Goal: Information Seeking & Learning: Learn about a topic

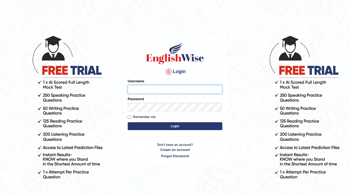
click at [174, 92] on input "Username" at bounding box center [175, 89] width 95 height 9
type input "amanpreet117"
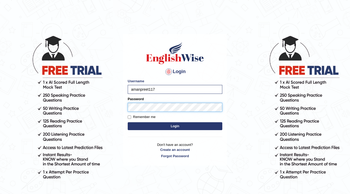
click at [128, 122] on button "Login" at bounding box center [175, 126] width 95 height 8
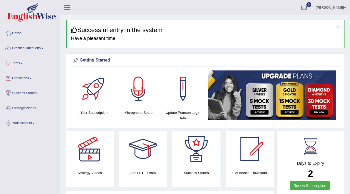
click at [17, 46] on link "Practice Questions" at bounding box center [30, 47] width 60 height 13
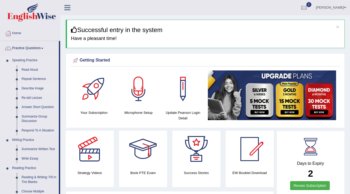
click at [35, 88] on link "Describe Image" at bounding box center [39, 88] width 40 height 9
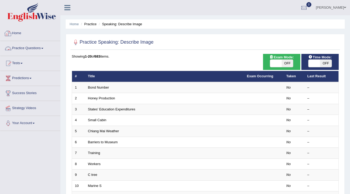
click at [21, 48] on link "Practice Questions" at bounding box center [30, 47] width 60 height 13
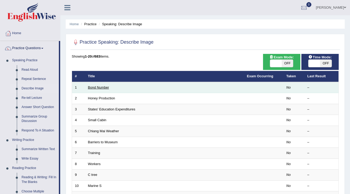
click at [92, 87] on link "Bond Number" at bounding box center [98, 87] width 21 height 4
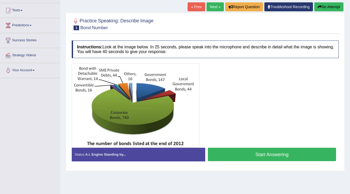
scroll to position [82, 0]
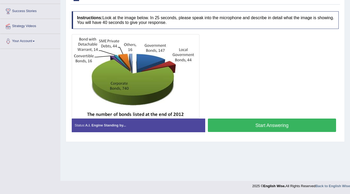
click at [262, 126] on button "Start Answering" at bounding box center [272, 125] width 128 height 13
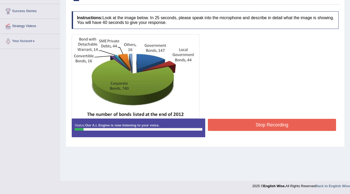
click at [217, 32] on div "Instructions: Look at the image below. In 25 seconds, please speak into the mic…" at bounding box center [205, 76] width 270 height 135
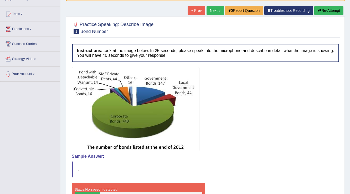
scroll to position [48, 0]
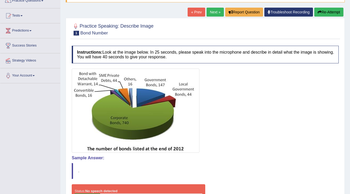
drag, startPoint x: 350, startPoint y: 130, endPoint x: 350, endPoint y: 177, distance: 46.6
click at [350, 147] on html "Toggle navigation Home Practice Questions Speaking Practice Read Aloud Repeat S…" at bounding box center [175, 49] width 350 height 194
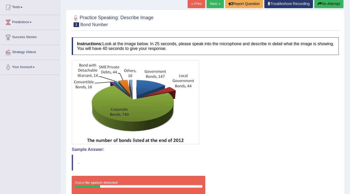
scroll to position [50, 0]
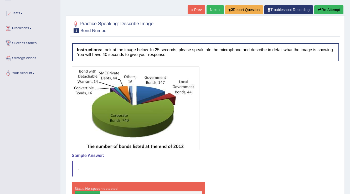
click at [329, 8] on button "Re-Attempt" at bounding box center [329, 9] width 29 height 9
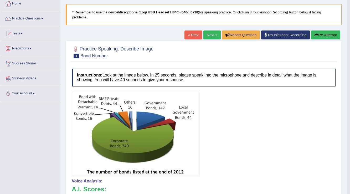
scroll to position [23, 0]
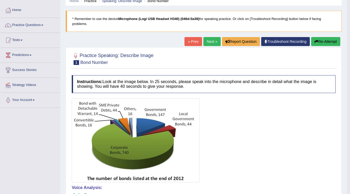
click at [319, 40] on button "Re-Attempt" at bounding box center [325, 41] width 29 height 9
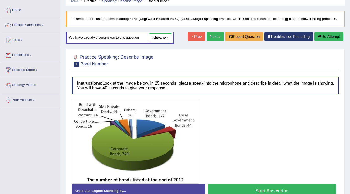
click at [262, 187] on button "Start Answering" at bounding box center [272, 190] width 128 height 13
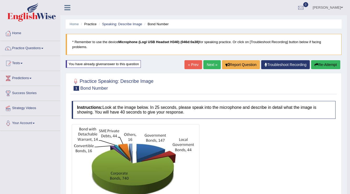
click at [331, 63] on button "Re-Attempt" at bounding box center [325, 64] width 29 height 9
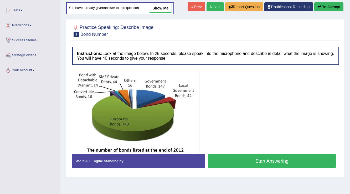
scroll to position [55, 0]
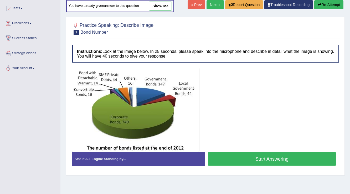
click at [258, 163] on button "Start Answering" at bounding box center [272, 158] width 128 height 13
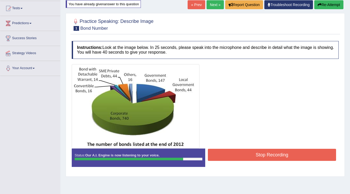
click at [260, 159] on button "Stop Recording" at bounding box center [272, 155] width 128 height 12
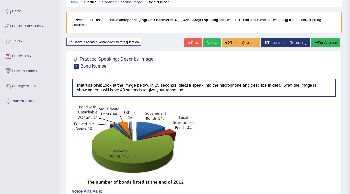
scroll to position [0, 0]
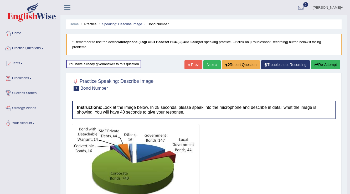
click at [328, 66] on button "Re-Attempt" at bounding box center [325, 64] width 29 height 9
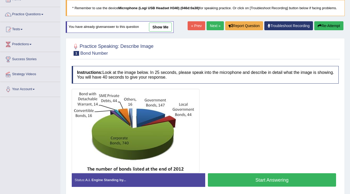
scroll to position [43, 0]
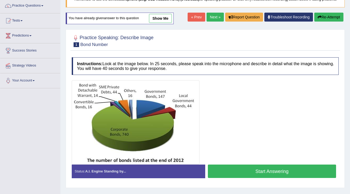
click at [266, 174] on button "Start Answering" at bounding box center [272, 171] width 128 height 13
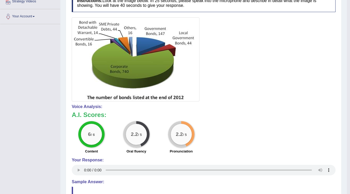
scroll to position [0, 0]
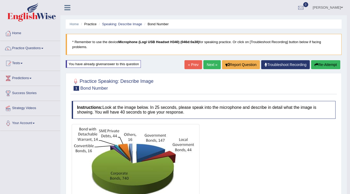
click at [320, 64] on button "Re-Attempt" at bounding box center [325, 64] width 29 height 9
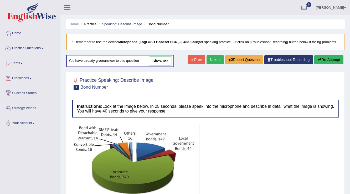
click at [323, 61] on button "Re-Attempt" at bounding box center [329, 59] width 29 height 9
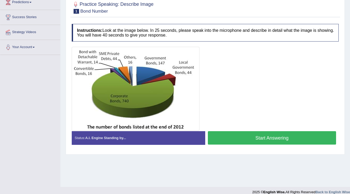
scroll to position [75, 0]
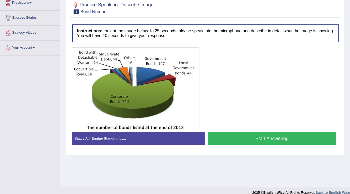
click at [282, 138] on button "Start Answering" at bounding box center [272, 138] width 128 height 13
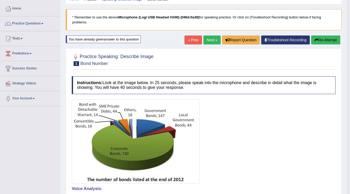
scroll to position [15, 0]
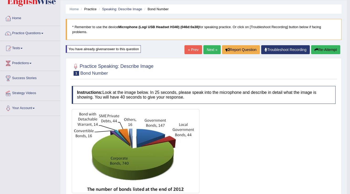
click at [322, 50] on button "Re-Attempt" at bounding box center [325, 49] width 29 height 9
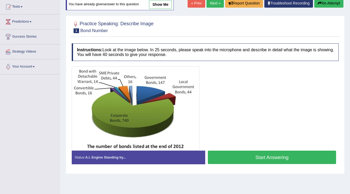
scroll to position [82, 0]
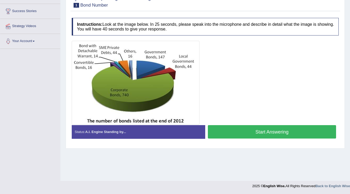
click at [274, 137] on button "Start Answering" at bounding box center [272, 131] width 128 height 13
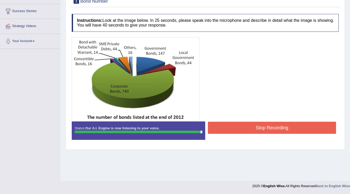
click at [273, 128] on button "Stop Recording" at bounding box center [272, 128] width 128 height 12
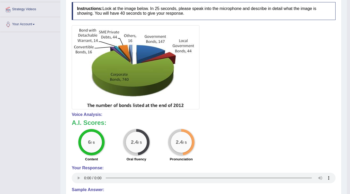
scroll to position [0, 0]
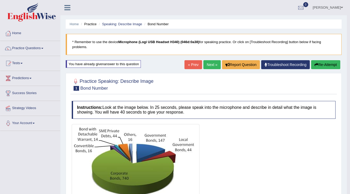
click at [213, 65] on link "Next »" at bounding box center [212, 64] width 17 height 9
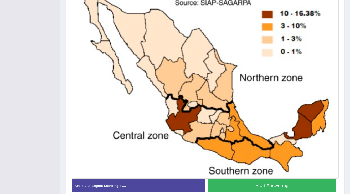
scroll to position [143, 0]
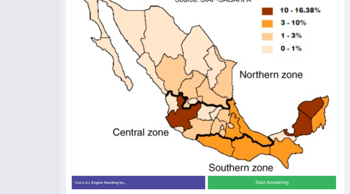
click at [282, 184] on button "Start Answering" at bounding box center [272, 182] width 128 height 13
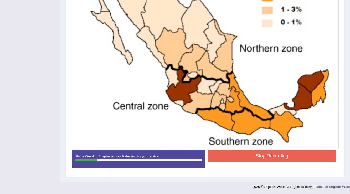
scroll to position [0, 0]
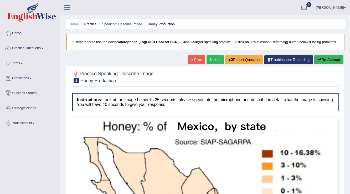
click at [326, 61] on button "Re-Attempt" at bounding box center [329, 59] width 29 height 9
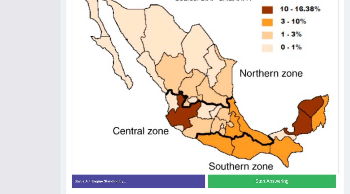
scroll to position [154, 0]
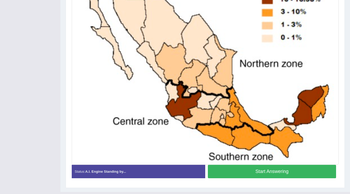
click at [277, 172] on button "Start Answering" at bounding box center [272, 171] width 128 height 13
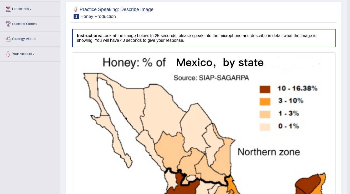
scroll to position [57, 0]
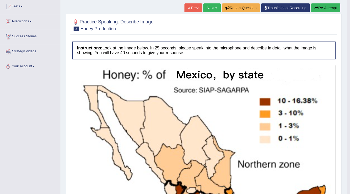
click at [331, 9] on button "Re-Attempt" at bounding box center [325, 7] width 29 height 9
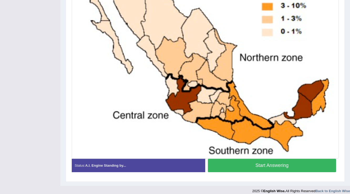
scroll to position [170, 0]
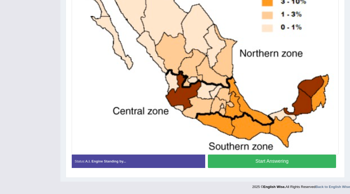
click at [264, 161] on button "Start Answering" at bounding box center [272, 161] width 128 height 13
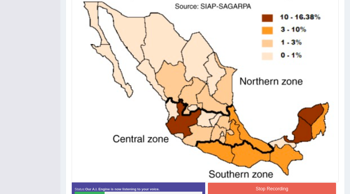
scroll to position [146, 0]
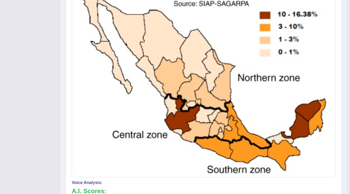
drag, startPoint x: 352, startPoint y: 108, endPoint x: 353, endPoint y: 123, distance: 14.5
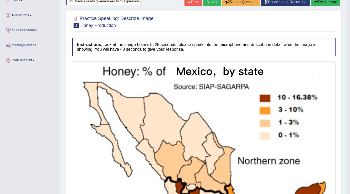
scroll to position [48, 0]
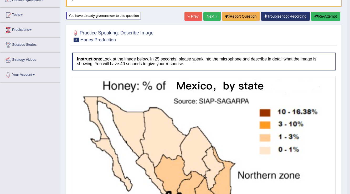
click at [322, 13] on button "Re-Attempt" at bounding box center [325, 16] width 29 height 9
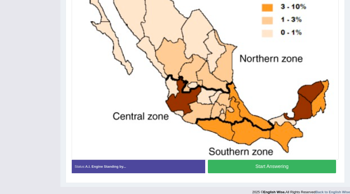
scroll to position [170, 0]
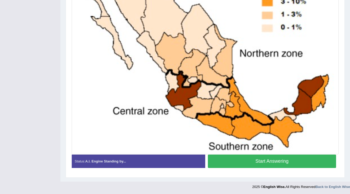
click at [271, 160] on button "Start Answering" at bounding box center [272, 161] width 128 height 13
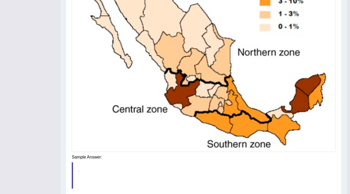
scroll to position [159, 0]
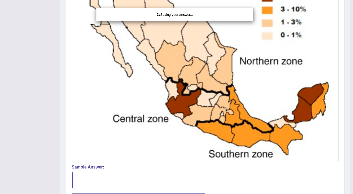
drag, startPoint x: 351, startPoint y: 142, endPoint x: 350, endPoint y: 138, distance: 4.1
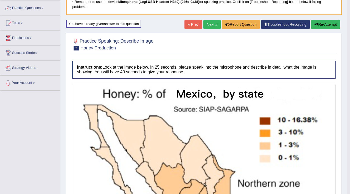
scroll to position [33, 0]
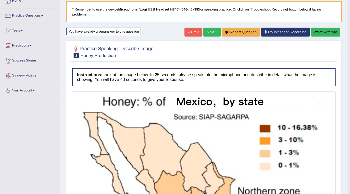
click at [337, 31] on button "Re-Attempt" at bounding box center [325, 32] width 29 height 9
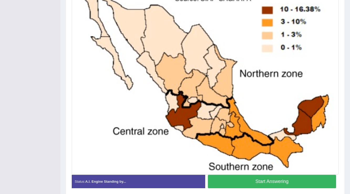
scroll to position [159, 0]
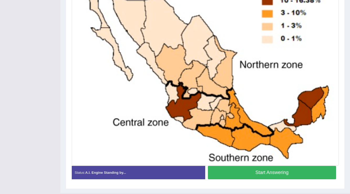
click at [258, 175] on button "Start Answering" at bounding box center [272, 172] width 128 height 13
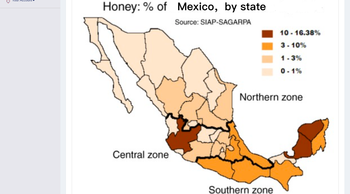
scroll to position [115, 0]
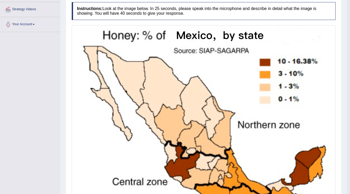
scroll to position [25, 0]
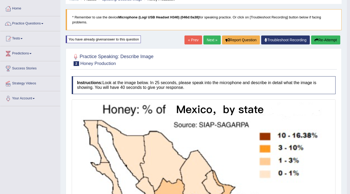
click at [324, 37] on button "Re-Attempt" at bounding box center [325, 40] width 29 height 9
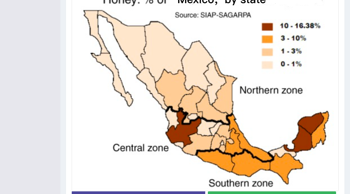
scroll to position [170, 0]
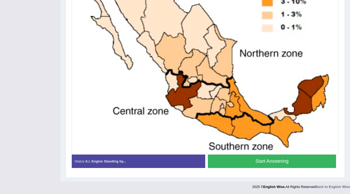
click at [292, 157] on button "Start Answering" at bounding box center [272, 161] width 128 height 13
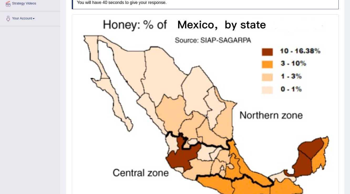
scroll to position [123, 0]
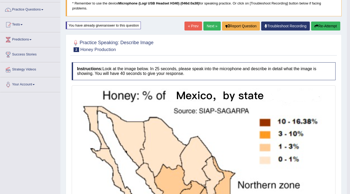
scroll to position [36, 0]
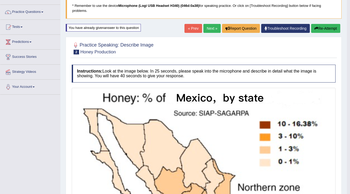
click at [319, 24] on button "Re-Attempt" at bounding box center [325, 28] width 29 height 9
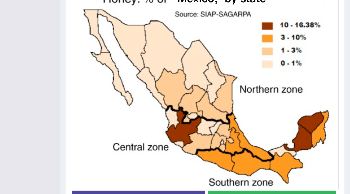
scroll to position [170, 0]
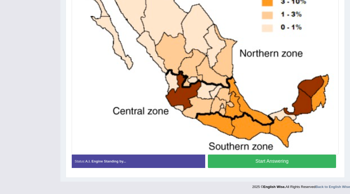
click at [275, 165] on button "Start Answering" at bounding box center [272, 161] width 128 height 13
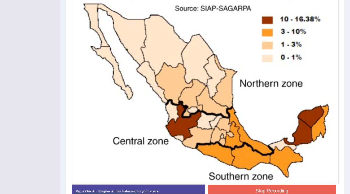
scroll to position [128, 0]
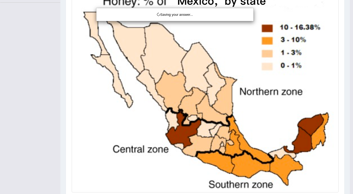
drag, startPoint x: 352, startPoint y: 42, endPoint x: 352, endPoint y: 128, distance: 85.7
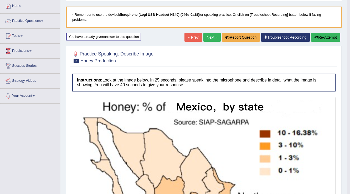
scroll to position [4, 0]
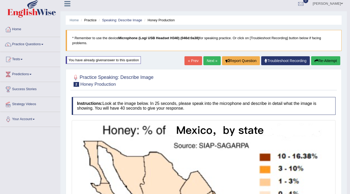
click at [329, 62] on button "Re-Attempt" at bounding box center [325, 60] width 29 height 9
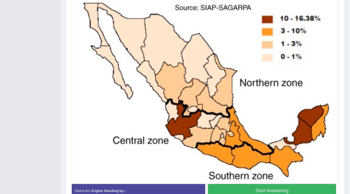
click at [322, 189] on button "Start Answering" at bounding box center [272, 190] width 128 height 13
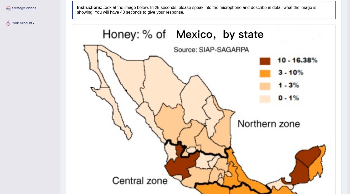
scroll to position [106, 0]
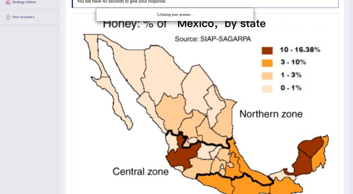
drag, startPoint x: 351, startPoint y: 139, endPoint x: 353, endPoint y: 135, distance: 4.6
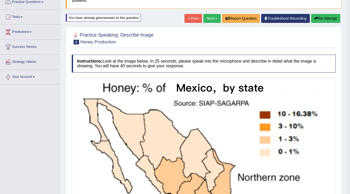
scroll to position [34, 0]
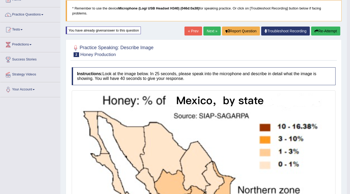
click at [317, 31] on icon "button" at bounding box center [317, 31] width 4 height 4
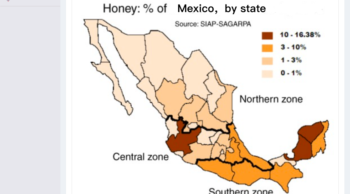
scroll to position [170, 0]
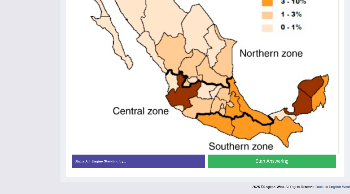
click at [332, 161] on button "Start Answering" at bounding box center [272, 161] width 128 height 13
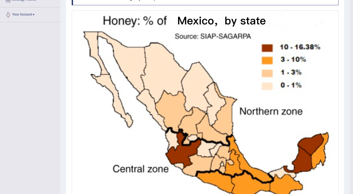
scroll to position [171, 0]
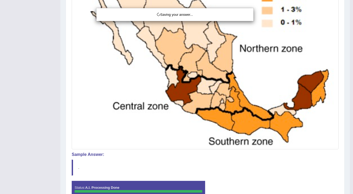
drag, startPoint x: 352, startPoint y: 129, endPoint x: 343, endPoint y: 136, distance: 11.3
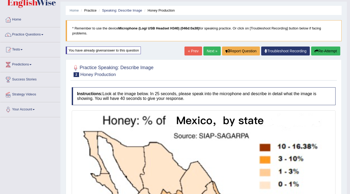
scroll to position [17, 0]
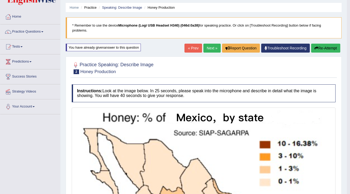
click at [323, 48] on button "Re-Attempt" at bounding box center [325, 48] width 29 height 9
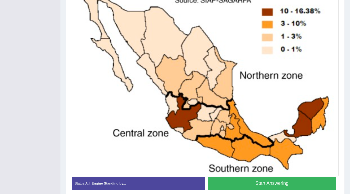
scroll to position [170, 0]
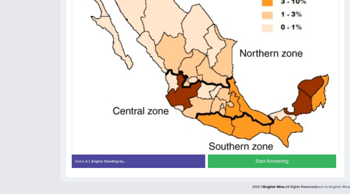
click at [288, 160] on button "Start Answering" at bounding box center [272, 161] width 128 height 13
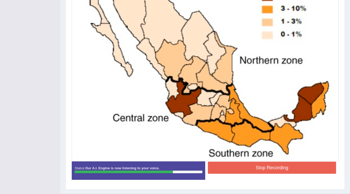
scroll to position [148, 0]
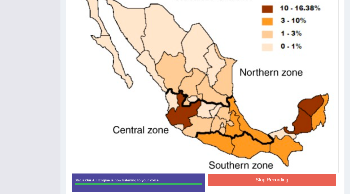
click at [0, 0] on blockquote "." at bounding box center [0, 0] width 0 height 0
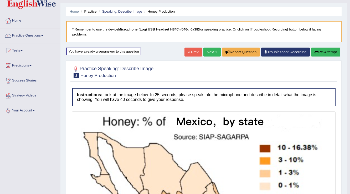
scroll to position [0, 0]
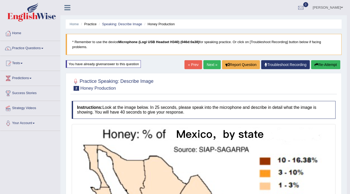
click at [209, 68] on link "Next »" at bounding box center [212, 64] width 17 height 9
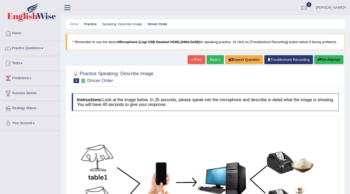
click at [213, 61] on link "Next »" at bounding box center [215, 59] width 17 height 9
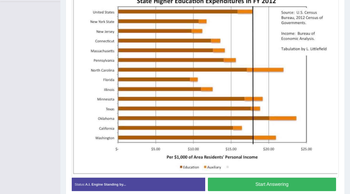
scroll to position [134, 0]
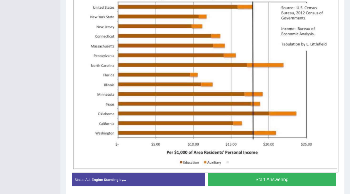
click at [300, 179] on button "Start Answering" at bounding box center [272, 179] width 128 height 13
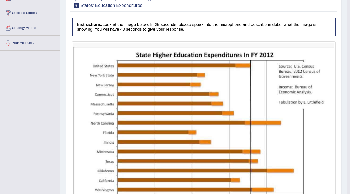
scroll to position [32, 0]
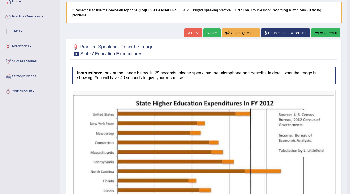
click at [331, 35] on button "Re-Attempt" at bounding box center [325, 32] width 29 height 9
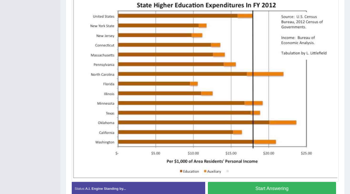
scroll to position [159, 0]
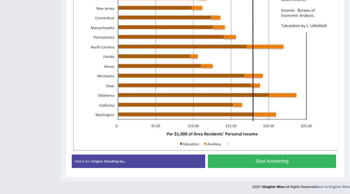
click at [273, 161] on button "Start Answering" at bounding box center [272, 161] width 128 height 13
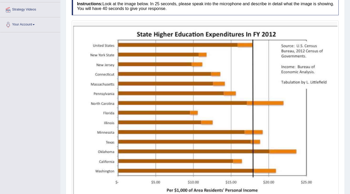
scroll to position [97, 0]
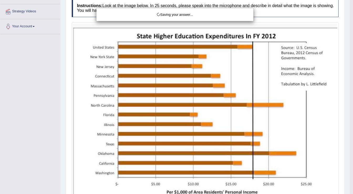
click at [350, 67] on html "Toggle navigation Home Practice Questions Speaking Practice Read Aloud Repeat S…" at bounding box center [176, 0] width 353 height 194
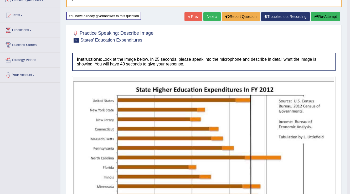
scroll to position [0, 0]
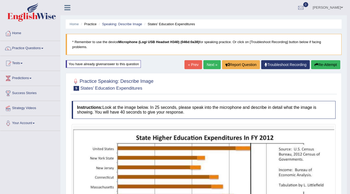
click at [210, 63] on link "Next »" at bounding box center [212, 64] width 17 height 9
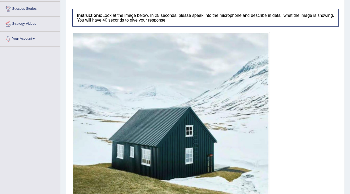
scroll to position [128, 0]
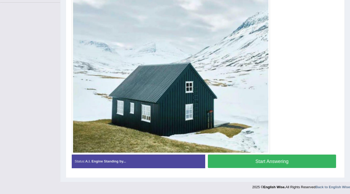
click at [277, 159] on button "Start Answering" at bounding box center [272, 161] width 128 height 13
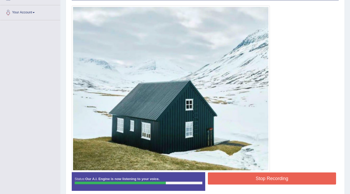
scroll to position [134, 0]
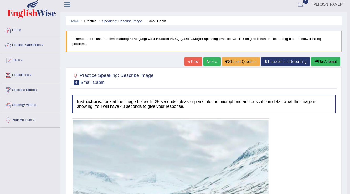
scroll to position [0, 0]
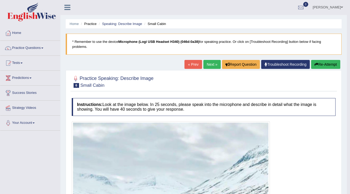
click at [318, 63] on button "Re-Attempt" at bounding box center [325, 64] width 29 height 9
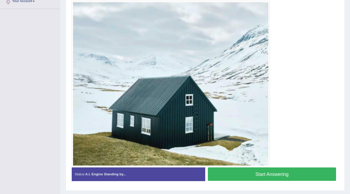
scroll to position [116, 0]
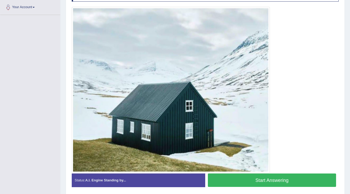
click at [295, 181] on button "Start Answering" at bounding box center [272, 180] width 128 height 13
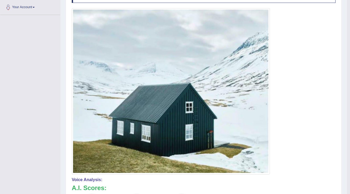
drag, startPoint x: 351, startPoint y: 127, endPoint x: 353, endPoint y: 141, distance: 14.3
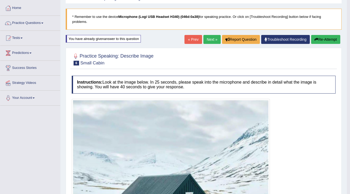
scroll to position [24, 0]
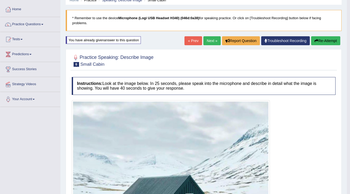
click at [322, 42] on button "Re-Attempt" at bounding box center [325, 40] width 29 height 9
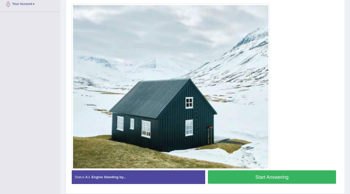
scroll to position [135, 0]
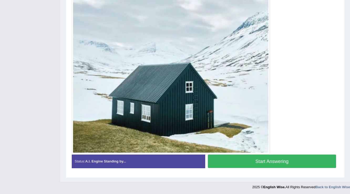
click at [236, 161] on button "Start Answering" at bounding box center [272, 161] width 128 height 13
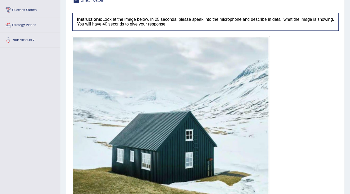
scroll to position [115, 0]
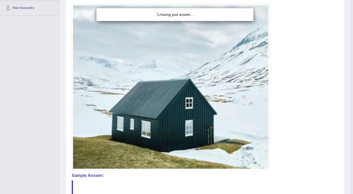
drag, startPoint x: 351, startPoint y: 118, endPoint x: 346, endPoint y: 100, distance: 18.4
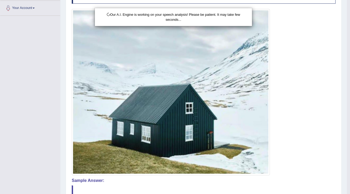
scroll to position [172, 0]
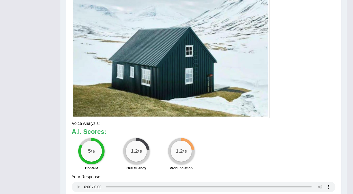
drag, startPoint x: 352, startPoint y: 97, endPoint x: 353, endPoint y: 155, distance: 57.3
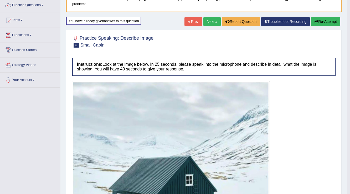
scroll to position [42, 0]
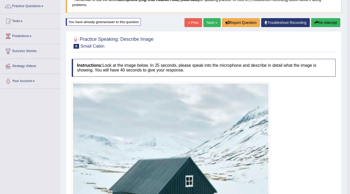
click at [317, 22] on icon "button" at bounding box center [317, 23] width 4 height 4
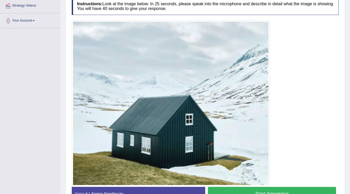
scroll to position [135, 0]
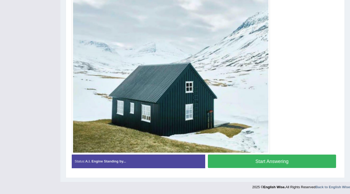
click at [295, 159] on button "Start Answering" at bounding box center [272, 161] width 128 height 13
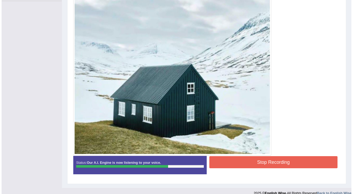
scroll to position [136, 0]
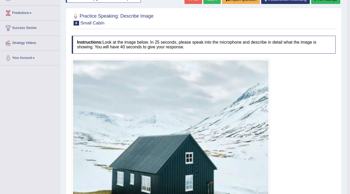
scroll to position [0, 0]
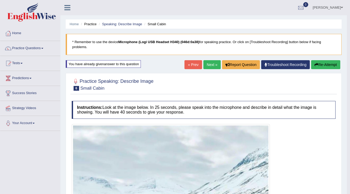
click at [318, 61] on button "Re-Attempt" at bounding box center [325, 64] width 29 height 9
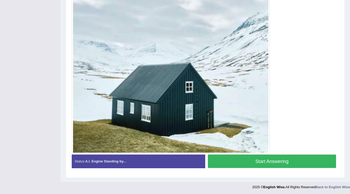
click at [315, 158] on button "Start Answering" at bounding box center [272, 161] width 128 height 13
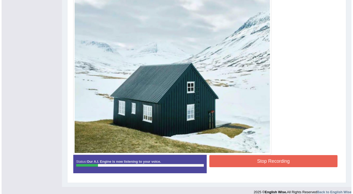
scroll to position [136, 0]
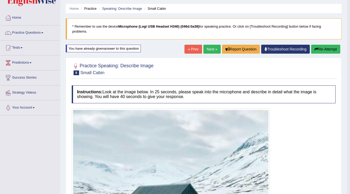
scroll to position [0, 0]
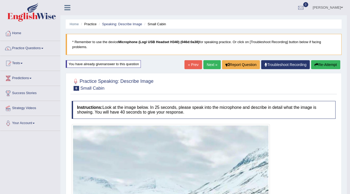
click at [327, 62] on button "Re-Attempt" at bounding box center [325, 64] width 29 height 9
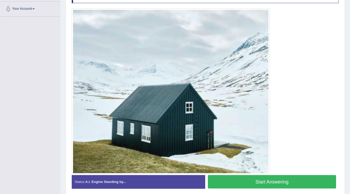
scroll to position [135, 0]
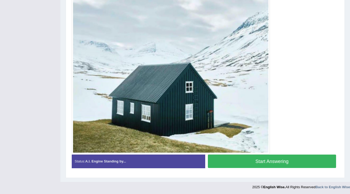
click at [305, 163] on button "Start Answering" at bounding box center [272, 161] width 128 height 13
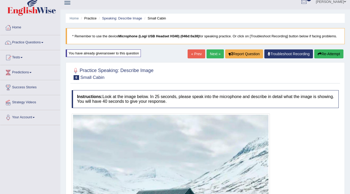
scroll to position [0, 0]
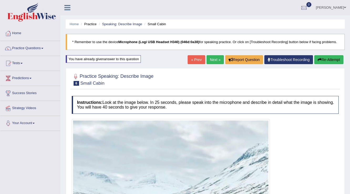
drag, startPoint x: 350, startPoint y: 80, endPoint x: 353, endPoint y: 150, distance: 70.3
click at [350, 150] on html "Toggle navigation Home Practice Questions Speaking Practice Read Aloud Repeat S…" at bounding box center [175, 97] width 350 height 194
click at [327, 60] on button "Re-Attempt" at bounding box center [329, 59] width 29 height 9
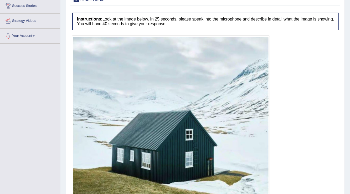
scroll to position [135, 0]
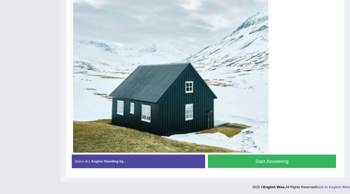
click at [295, 162] on button "Start Answering" at bounding box center [272, 161] width 128 height 13
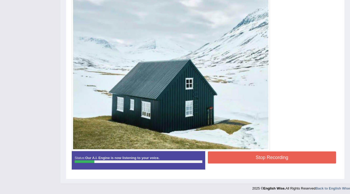
scroll to position [136, 0]
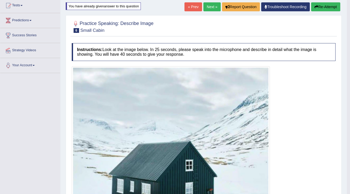
scroll to position [34, 0]
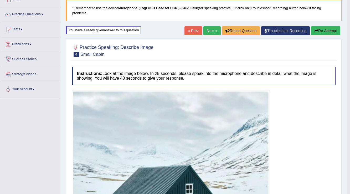
click at [322, 31] on button "Re-Attempt" at bounding box center [325, 30] width 29 height 9
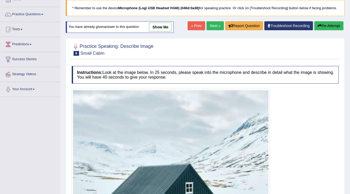
click at [213, 24] on link "Next »" at bounding box center [215, 25] width 17 height 9
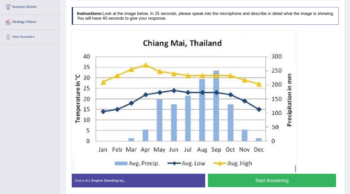
scroll to position [99, 0]
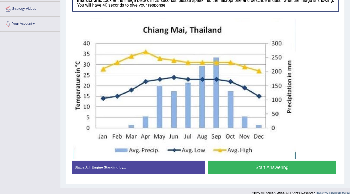
click at [289, 167] on button "Start Answering" at bounding box center [272, 167] width 128 height 13
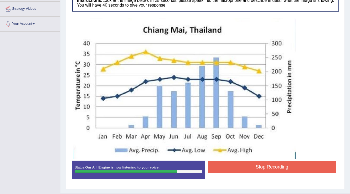
click at [290, 168] on button "Stop Recording" at bounding box center [272, 167] width 128 height 12
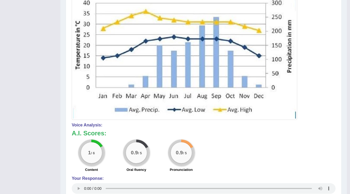
scroll to position [0, 0]
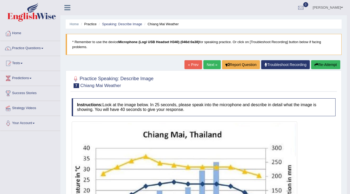
click at [327, 65] on button "Re-Attempt" at bounding box center [325, 64] width 29 height 9
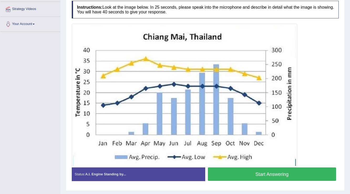
scroll to position [100, 0]
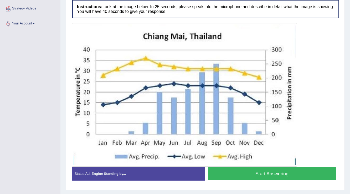
click at [277, 171] on button "Start Answering" at bounding box center [272, 173] width 128 height 13
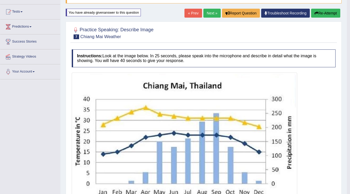
scroll to position [38, 0]
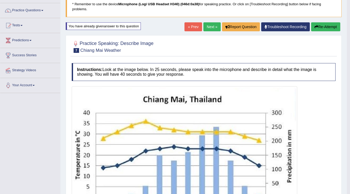
click at [216, 27] on link "Next »" at bounding box center [212, 26] width 17 height 9
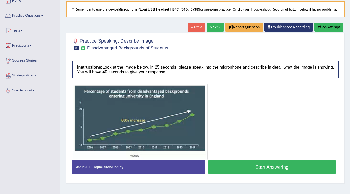
scroll to position [41, 0]
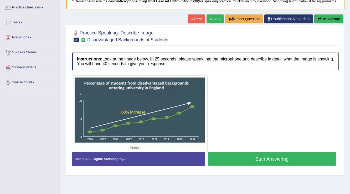
click at [251, 158] on button "Start Answering" at bounding box center [272, 158] width 128 height 13
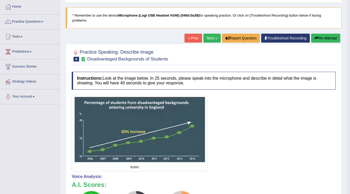
scroll to position [25, 0]
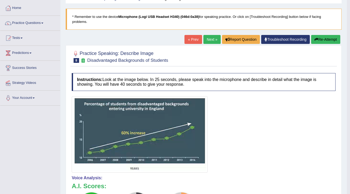
click at [319, 38] on button "Re-Attempt" at bounding box center [325, 39] width 29 height 9
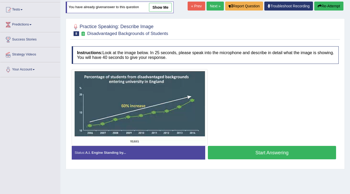
scroll to position [73, 0]
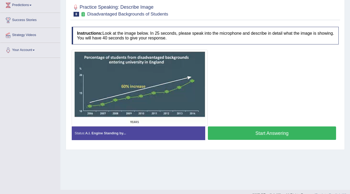
click at [270, 134] on button "Start Answering" at bounding box center [272, 133] width 128 height 13
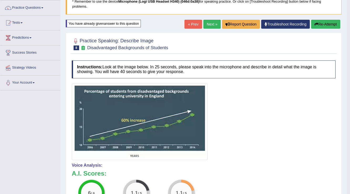
scroll to position [17, 0]
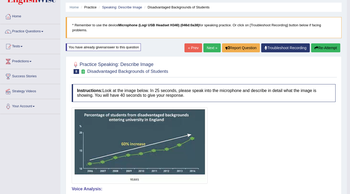
click at [211, 46] on link "Next »" at bounding box center [212, 47] width 17 height 9
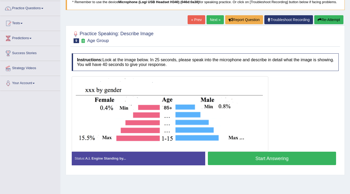
scroll to position [42, 0]
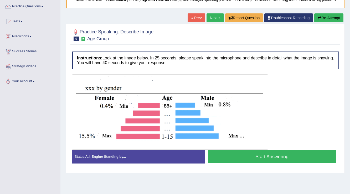
click at [265, 158] on button "Start Answering" at bounding box center [272, 156] width 128 height 13
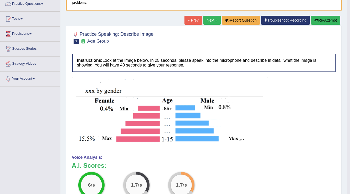
scroll to position [0, 0]
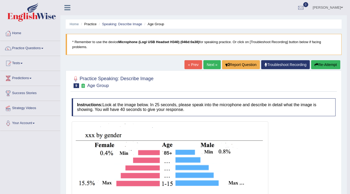
click at [211, 64] on link "Next »" at bounding box center [212, 64] width 17 height 9
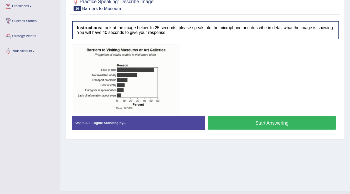
scroll to position [77, 0]
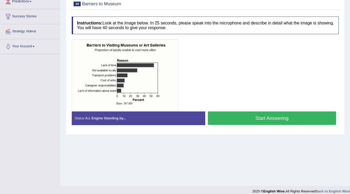
click at [264, 115] on button "Start Answering" at bounding box center [272, 118] width 128 height 13
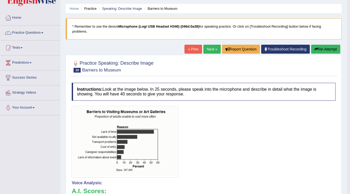
scroll to position [0, 0]
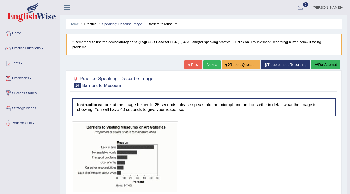
click at [336, 7] on link "[PERSON_NAME]" at bounding box center [328, 7] width 38 height 14
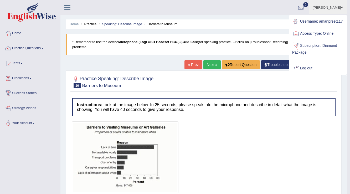
click at [302, 69] on link "Log out" at bounding box center [318, 68] width 57 height 12
